Goal: Task Accomplishment & Management: Complete application form

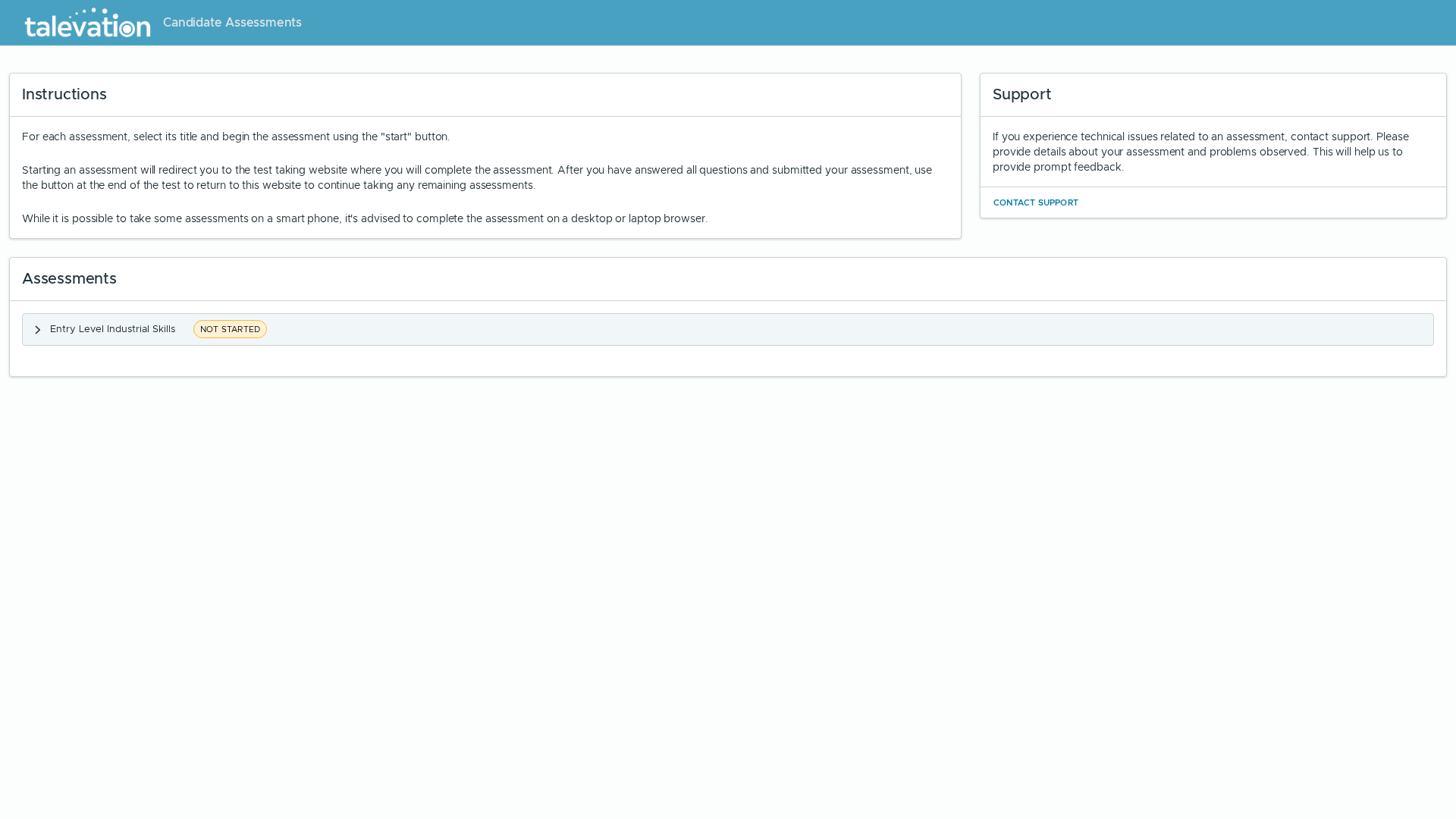
click at [337, 334] on button "Entry Level Industrial Skills NOT STARTED" at bounding box center [728, 329] width 1410 height 31
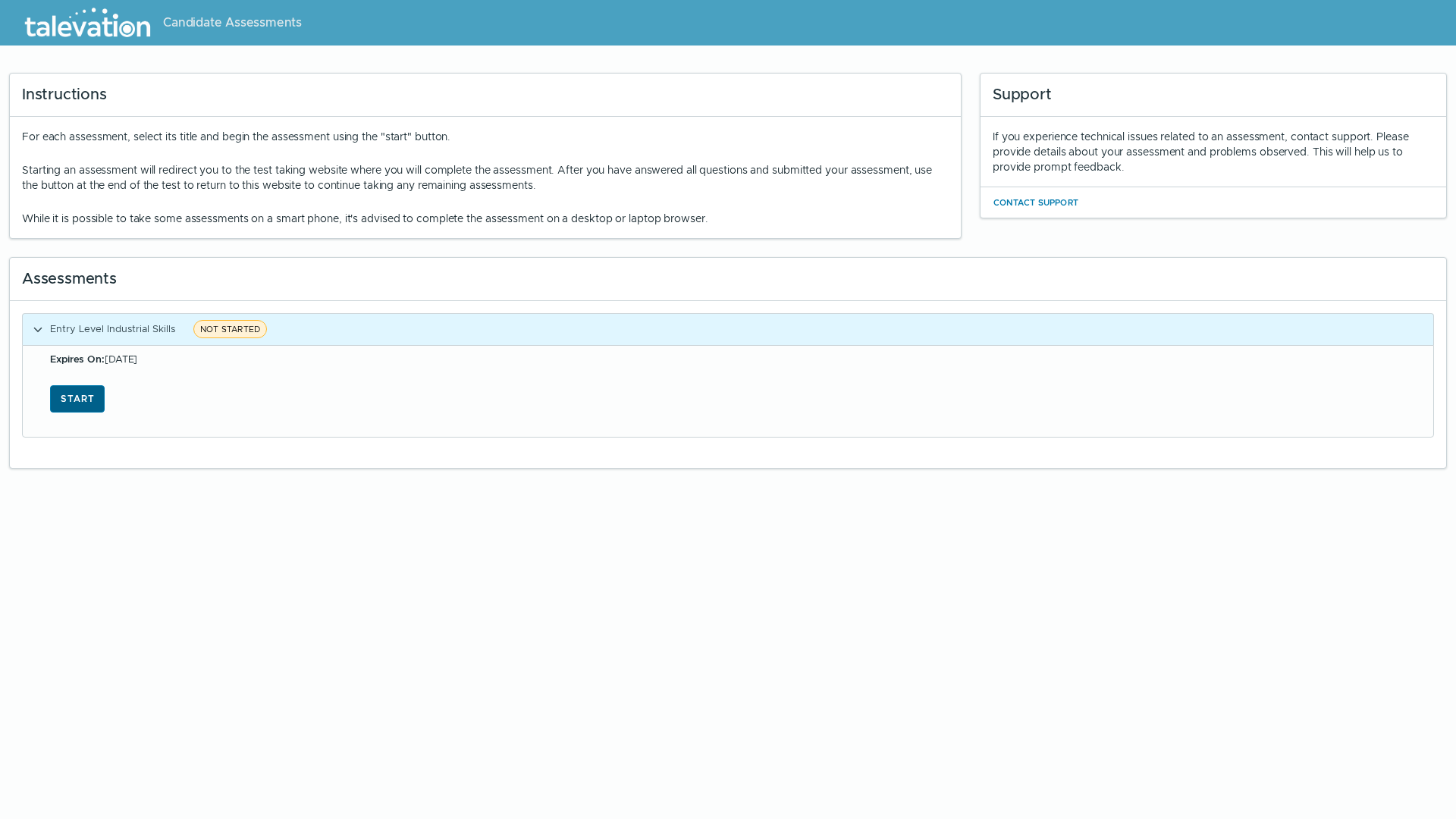
click at [73, 407] on button "Start" at bounding box center [77, 399] width 55 height 27
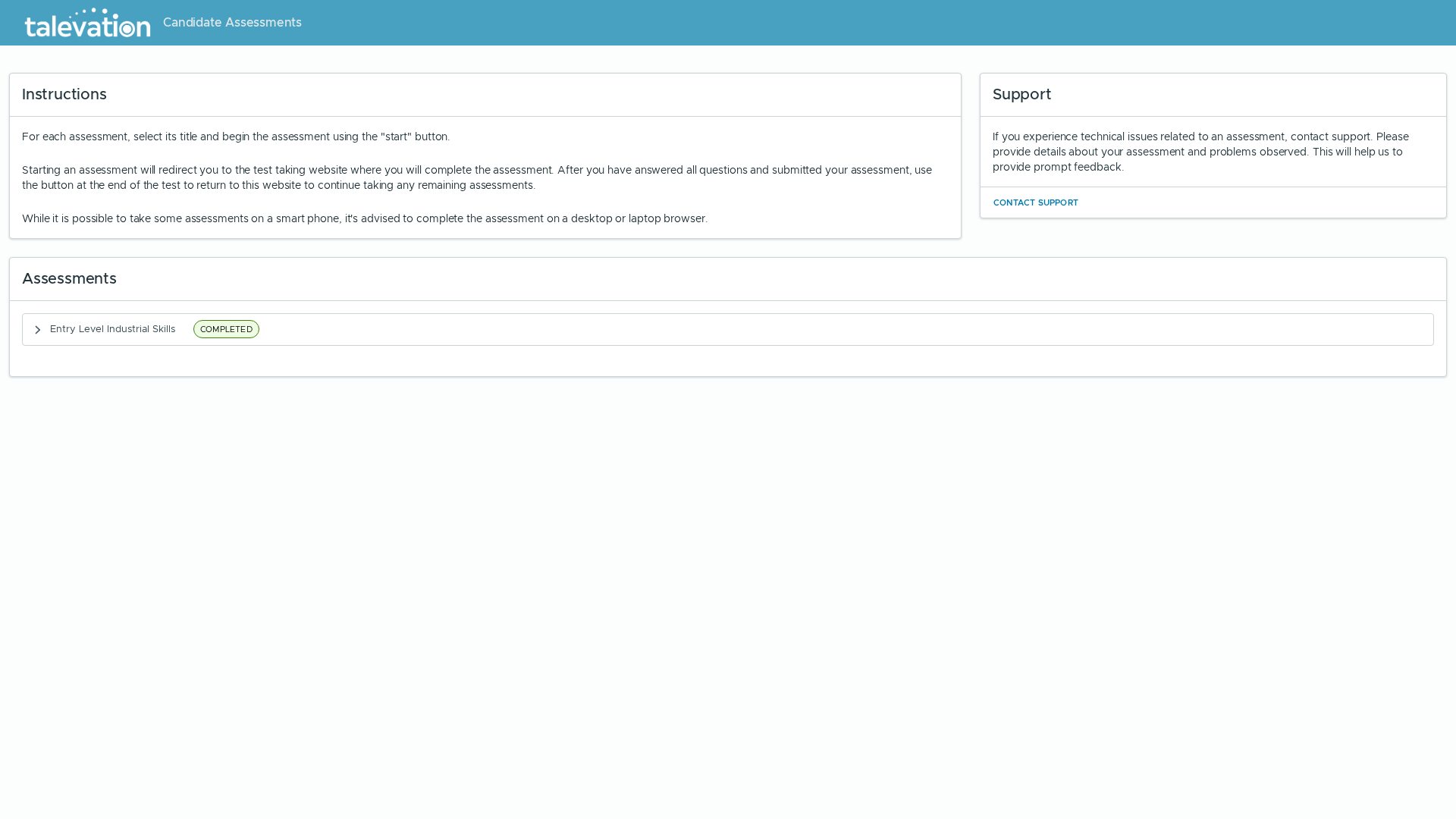
click at [1391, 386] on html "Candidate Assessments Instructions For each assessment, select its title and be…" at bounding box center [728, 193] width 1456 height 386
click at [1100, 386] on html "Candidate Assessments Instructions For each assessment, select its title and be…" at bounding box center [728, 193] width 1456 height 386
